Goal: Find specific page/section: Find specific page/section

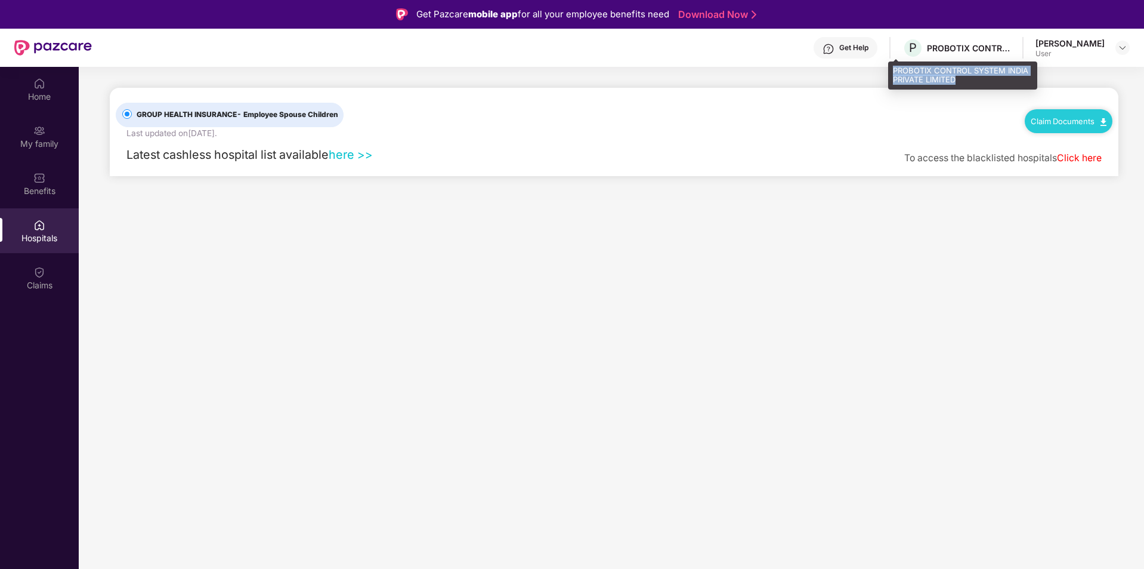
drag, startPoint x: 892, startPoint y: 69, endPoint x: 964, endPoint y: 78, distance: 72.2
click at [964, 78] on div "PROBOTIX CONTROL SYSTEM INDIA PRIVATE LIMITED" at bounding box center [962, 75] width 149 height 28
click at [817, 124] on div "GROUP HEALTH INSURANCE - Employee Spouse Children Last updated on [DATE] . Clai…" at bounding box center [614, 114] width 997 height 52
click at [223, 115] on span "GROUP HEALTH INSURANCE - Employee Spouse Children" at bounding box center [237, 114] width 211 height 11
click at [1062, 158] on link "Click here" at bounding box center [1079, 157] width 45 height 11
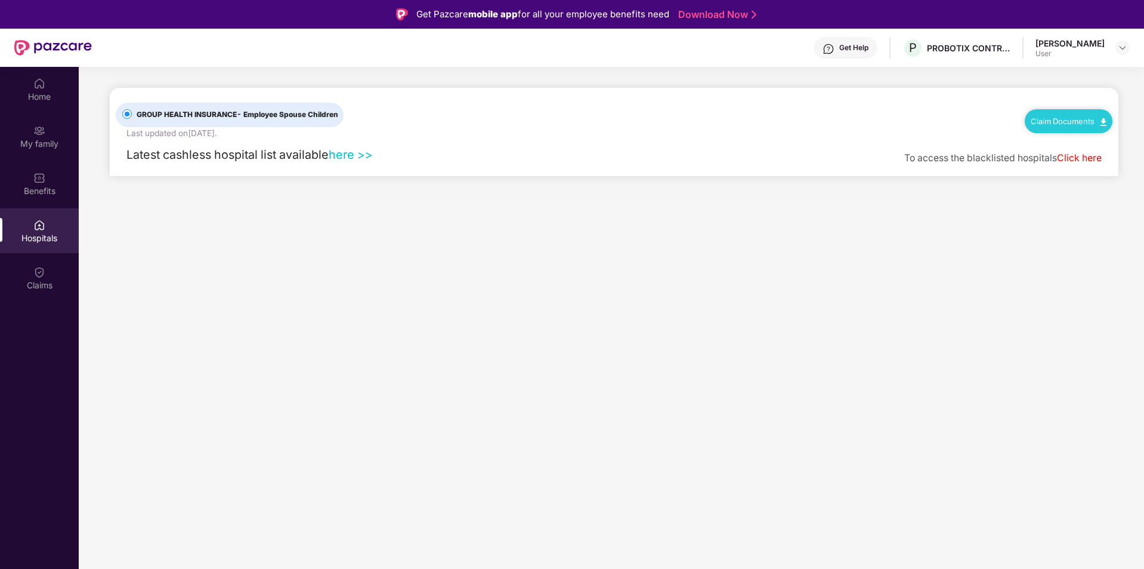
click at [1062, 157] on link "Click here" at bounding box center [1079, 157] width 45 height 11
